Goal: Check status: Check status

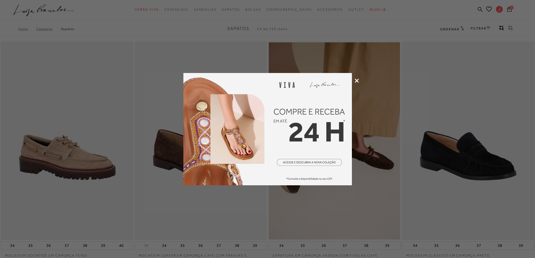
click at [357, 80] on icon at bounding box center [357, 81] width 4 height 4
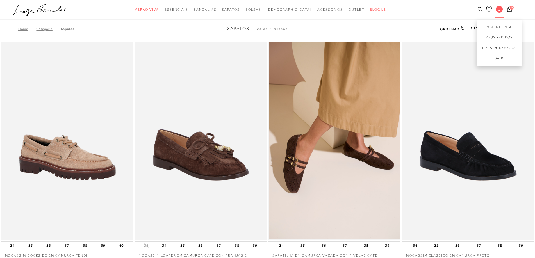
click at [502, 8] on span "J" at bounding box center [499, 9] width 7 height 7
click at [501, 30] on link "Minha Conta" at bounding box center [499, 26] width 45 height 13
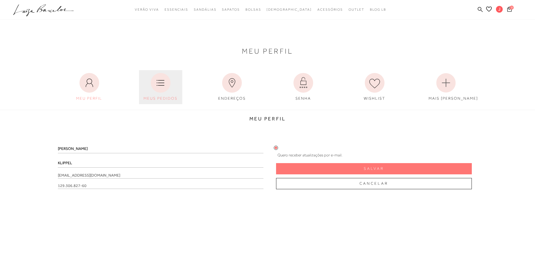
click at [151, 89] on icon at bounding box center [161, 83] width 20 height 20
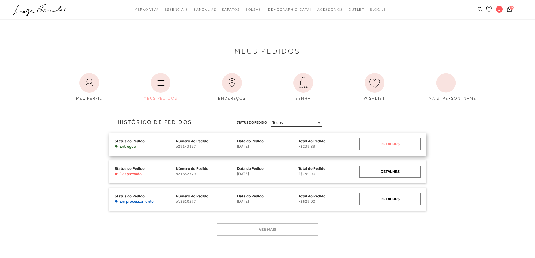
click at [400, 141] on div "Detalhes" at bounding box center [390, 144] width 61 height 12
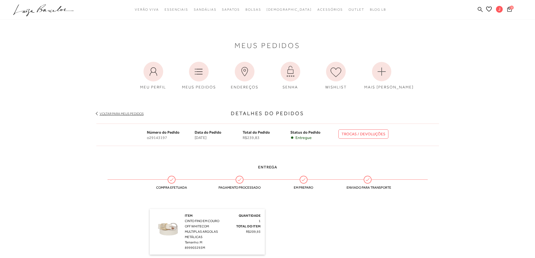
click at [373, 135] on link "TROCAS / DEVOLUÇÕES" at bounding box center [364, 134] width 50 height 9
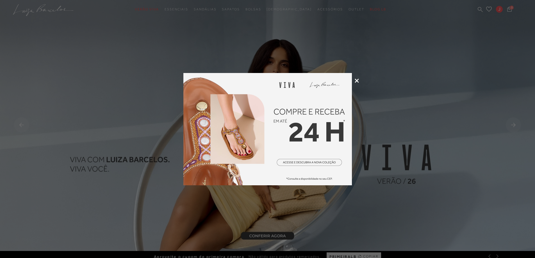
click at [356, 80] on icon at bounding box center [357, 81] width 4 height 4
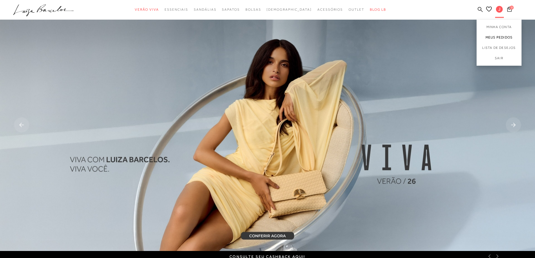
click at [496, 37] on link "Meus Pedidos" at bounding box center [499, 37] width 45 height 10
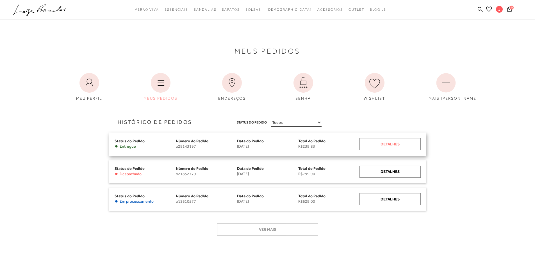
click at [401, 144] on div "Detalhes" at bounding box center [390, 144] width 61 height 12
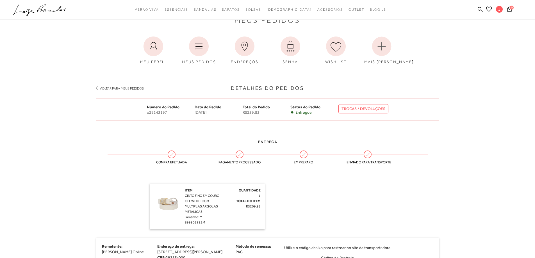
scroll to position [28, 0]
